Goal: Book appointment/travel/reservation

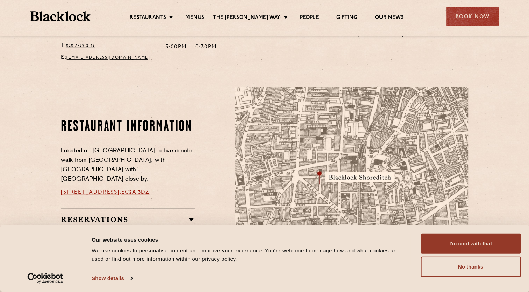
scroll to position [420, 0]
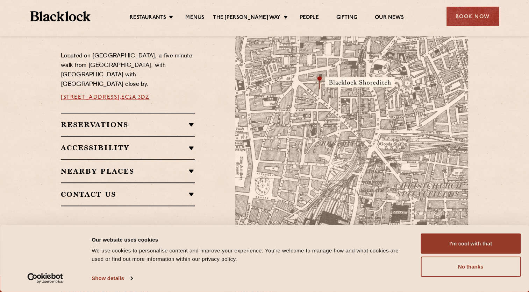
click at [114, 94] on link "28-30 Rivington Street," at bounding box center [91, 97] width 60 height 6
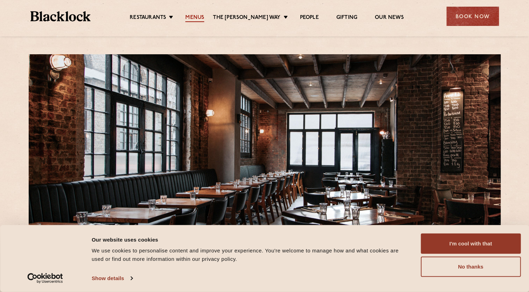
click at [204, 19] on link "Menus" at bounding box center [194, 18] width 19 height 8
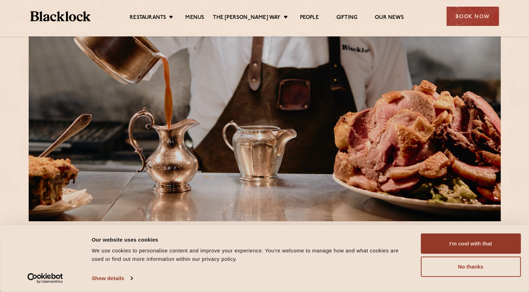
scroll to position [140, 0]
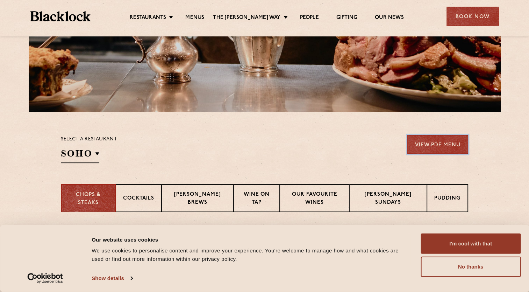
click at [429, 149] on link "View PDF Menu" at bounding box center [437, 144] width 61 height 19
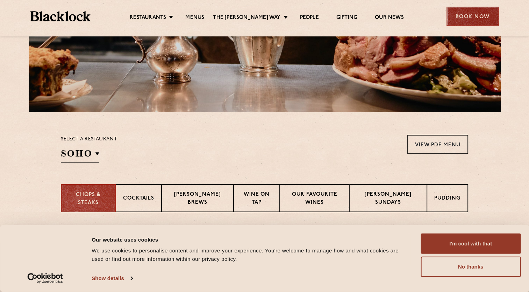
click at [461, 17] on div "Book Now" at bounding box center [472, 16] width 52 height 19
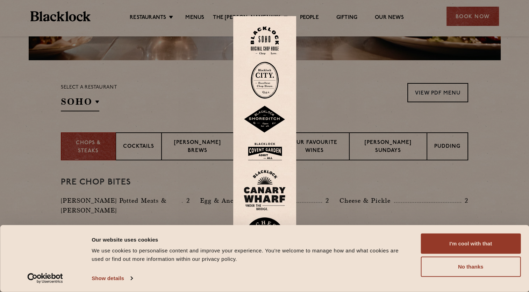
scroll to position [280, 0]
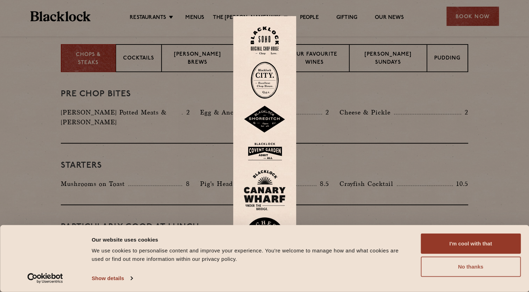
click at [473, 266] on button "No thanks" at bounding box center [471, 266] width 100 height 20
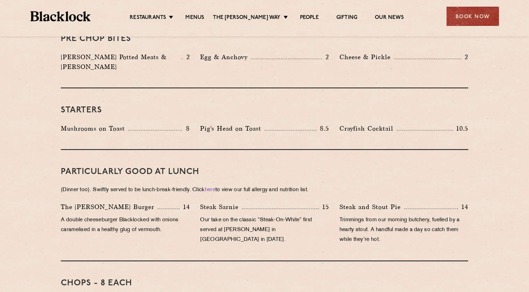
scroll to position [455, 0]
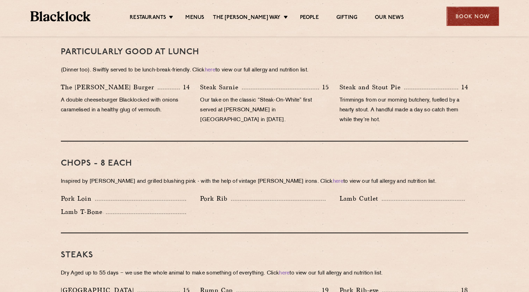
click at [473, 14] on div "Book Now" at bounding box center [472, 16] width 52 height 19
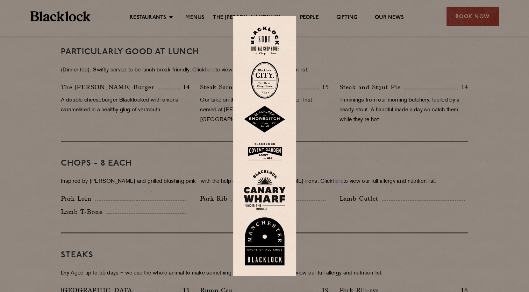
click at [280, 122] on img at bounding box center [265, 119] width 42 height 27
